Goal: Information Seeking & Learning: Check status

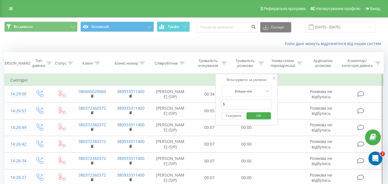
type input "59"
click at [260, 116] on span "OK" at bounding box center [258, 115] width 16 height 9
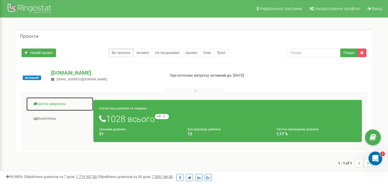
click at [59, 103] on link "Центр звернень" at bounding box center [59, 104] width 67 height 14
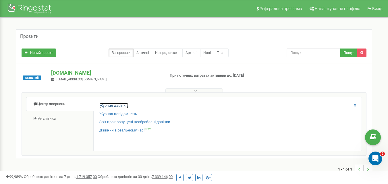
click at [108, 105] on link "Журнал дзвінків" at bounding box center [113, 105] width 29 height 5
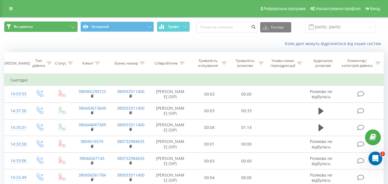
click at [33, 29] on button "Всі дзвінки" at bounding box center [40, 27] width 73 height 10
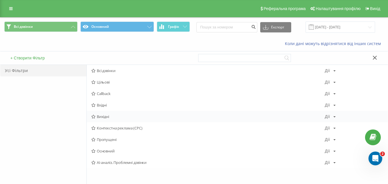
click at [112, 116] on span "Вихідні" at bounding box center [207, 116] width 233 height 4
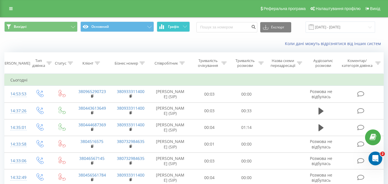
click at [182, 24] on button "Графік" at bounding box center [173, 27] width 33 height 10
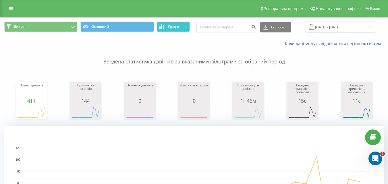
click at [181, 28] on button "Графік" at bounding box center [173, 27] width 33 height 10
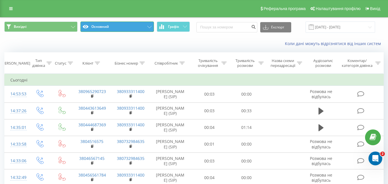
click at [149, 25] on button "Основний" at bounding box center [116, 27] width 73 height 10
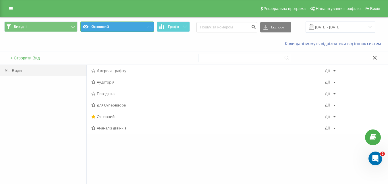
click at [149, 25] on button "Основний" at bounding box center [116, 27] width 73 height 10
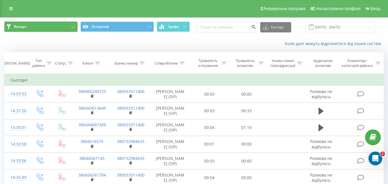
click at [72, 27] on icon at bounding box center [73, 27] width 4 height 2
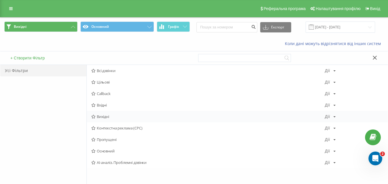
click at [335, 116] on div "Вихідні Дії Редагувати Копіювати Видалити За замовчуванням Поділитися" at bounding box center [237, 116] width 301 height 11
click at [333, 117] on icon at bounding box center [334, 116] width 2 height 3
click at [293, 112] on div "Вихідні Дії Редагувати Копіювати Видалити За замовчуванням Поділитися" at bounding box center [237, 116] width 301 height 11
click at [74, 27] on icon at bounding box center [73, 27] width 4 height 2
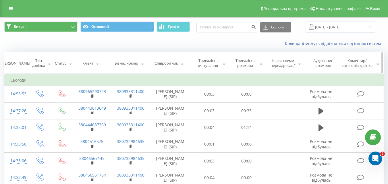
click at [50, 63] on icon at bounding box center [48, 63] width 5 height 3
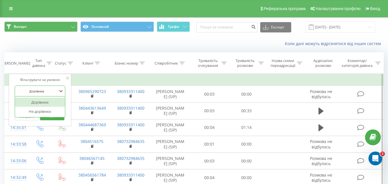
click at [55, 90] on div at bounding box center [36, 90] width 41 height 5
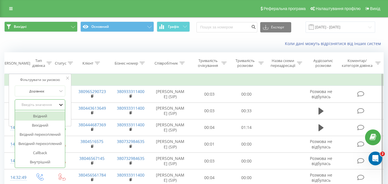
click at [59, 103] on icon at bounding box center [61, 105] width 6 height 6
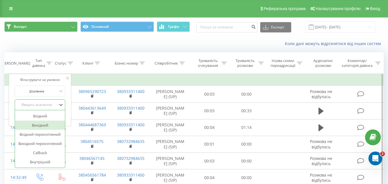
click at [50, 126] on div "Вихідний" at bounding box center [40, 125] width 50 height 9
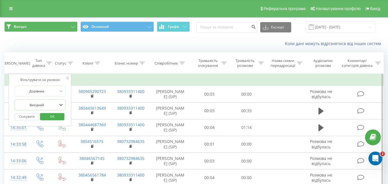
click at [54, 114] on span "OK" at bounding box center [52, 116] width 16 height 9
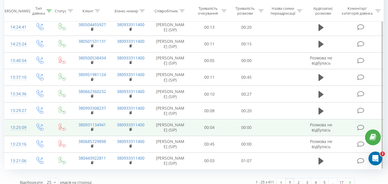
scroll to position [341, 0]
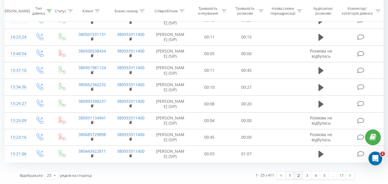
click at [297, 174] on link "2" at bounding box center [298, 175] width 9 height 8
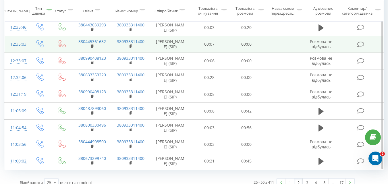
scroll to position [341, 0]
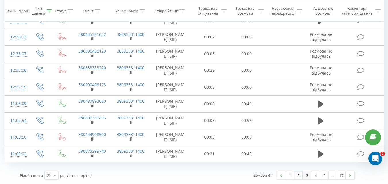
click at [307, 177] on link "3" at bounding box center [306, 175] width 9 height 8
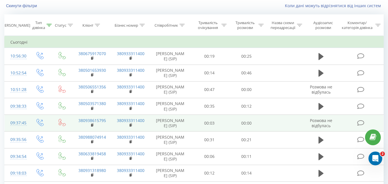
scroll to position [9, 0]
